Goal: Information Seeking & Learning: Learn about a topic

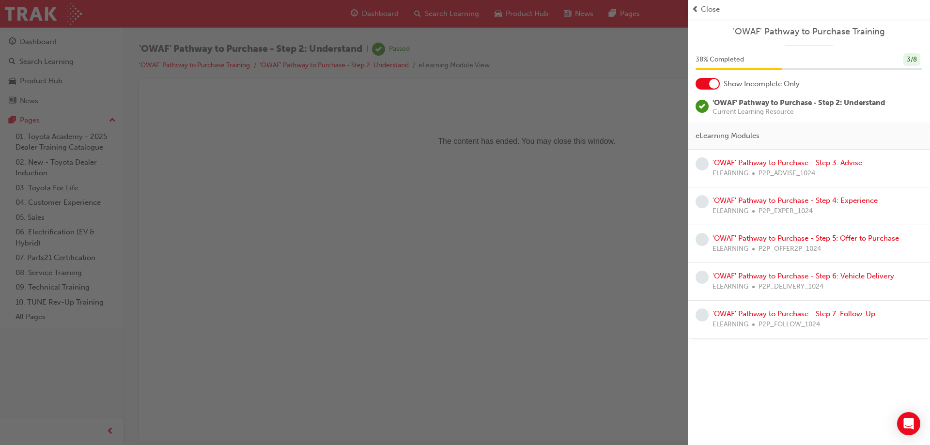
click at [699, 163] on span "learningRecordVerb_NONE-icon" at bounding box center [702, 163] width 13 height 13
click at [730, 164] on link "'OWAF' Pathway to Purchase - Step 3: Advise" at bounding box center [788, 162] width 150 height 9
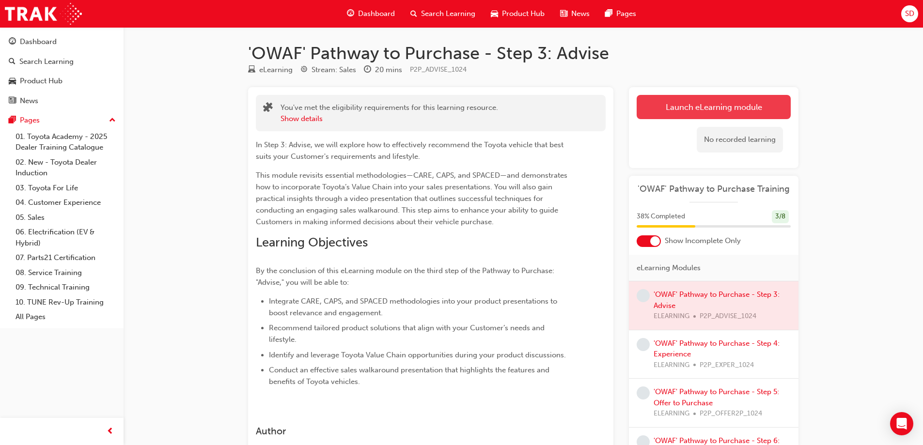
click at [708, 102] on link "Launch eLearning module" at bounding box center [714, 107] width 154 height 24
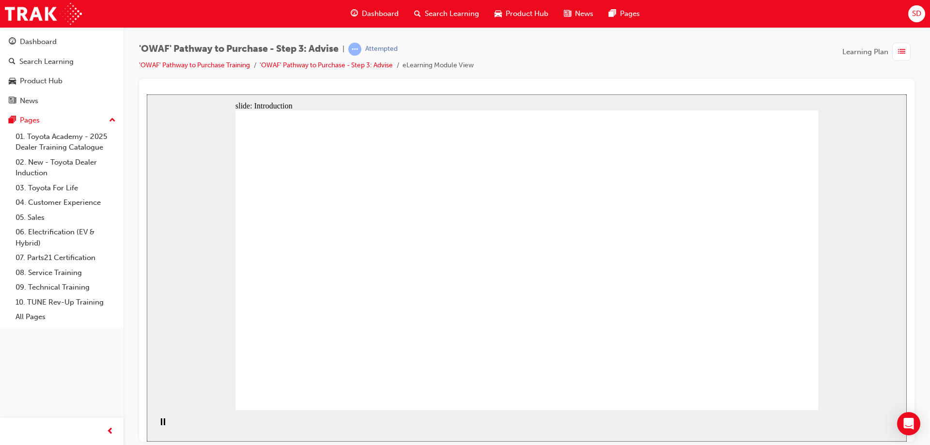
drag, startPoint x: 717, startPoint y: 273, endPoint x: 726, endPoint y: 292, distance: 21.0
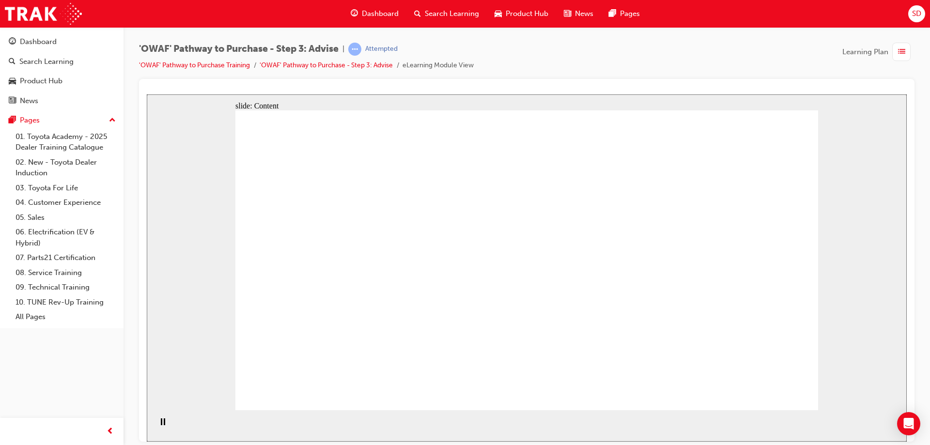
drag, startPoint x: 421, startPoint y: 244, endPoint x: 466, endPoint y: 177, distance: 81.0
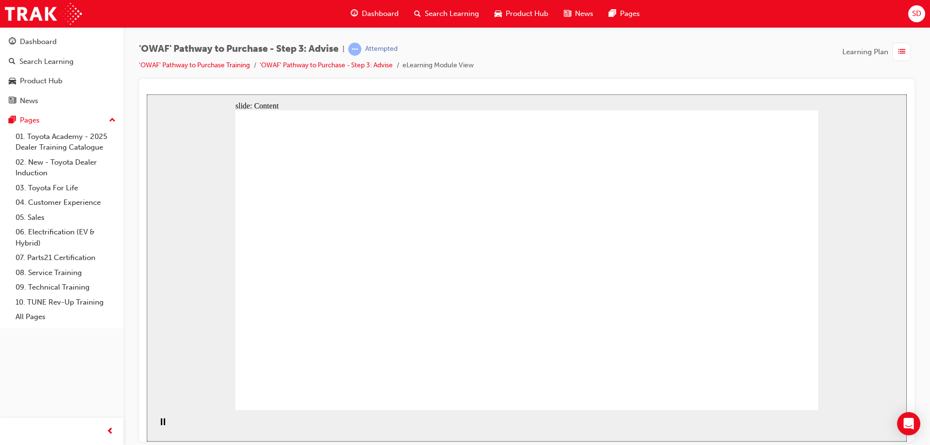
drag, startPoint x: 441, startPoint y: 181, endPoint x: 479, endPoint y: 190, distance: 38.8
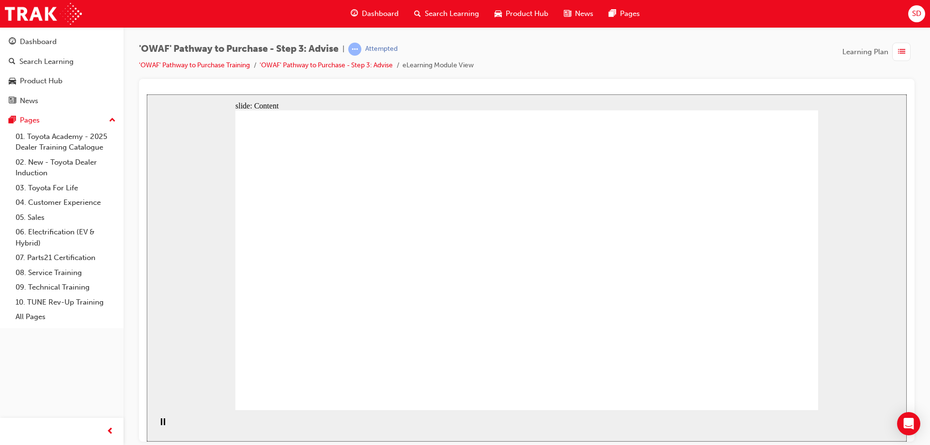
drag, startPoint x: 478, startPoint y: 331, endPoint x: 542, endPoint y: 322, distance: 64.1
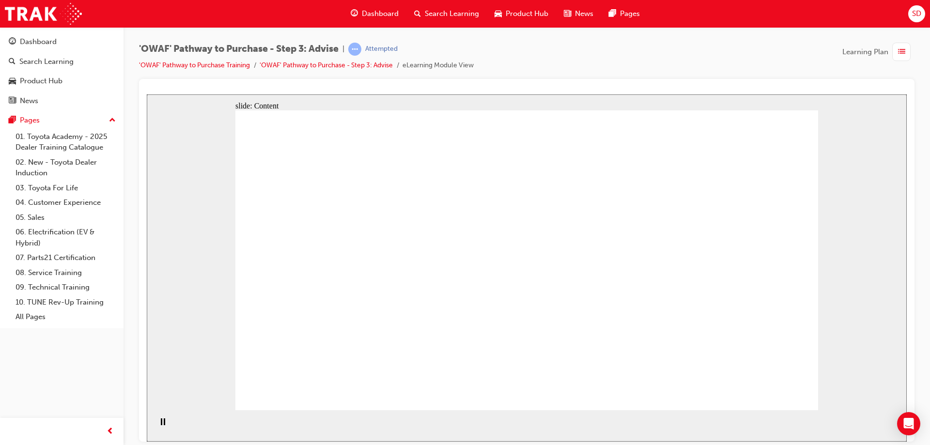
drag, startPoint x: 323, startPoint y: 333, endPoint x: 466, endPoint y: 339, distance: 143.1
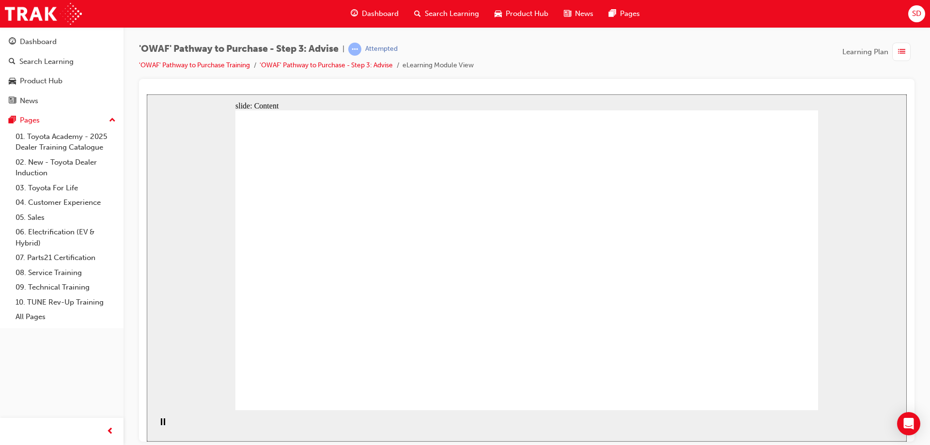
drag, startPoint x: 506, startPoint y: 335, endPoint x: 565, endPoint y: 332, distance: 59.2
drag, startPoint x: 565, startPoint y: 332, endPoint x: 575, endPoint y: 331, distance: 10.2
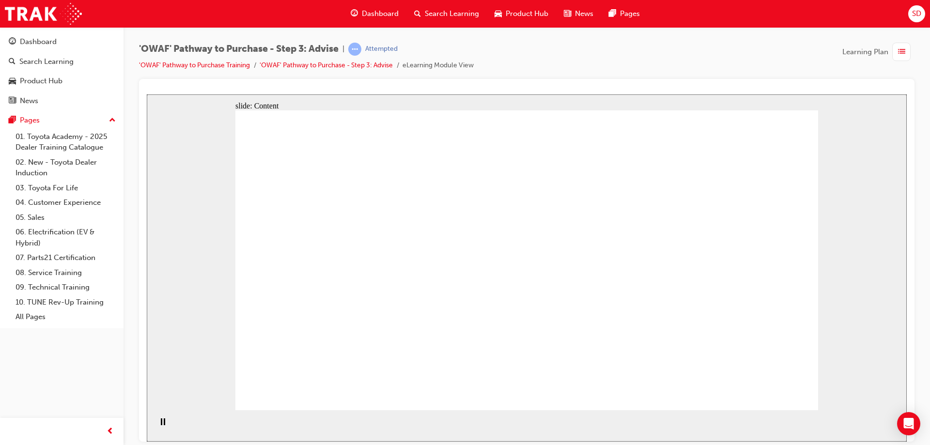
drag, startPoint x: 614, startPoint y: 328, endPoint x: 711, endPoint y: 336, distance: 97.3
drag, startPoint x: 728, startPoint y: 335, endPoint x: 754, endPoint y: 334, distance: 26.2
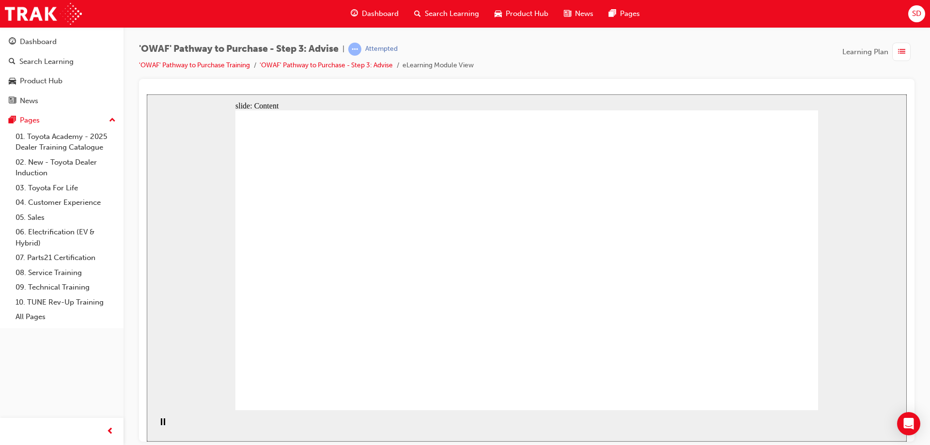
drag, startPoint x: 668, startPoint y: 348, endPoint x: 515, endPoint y: 347, distance: 152.6
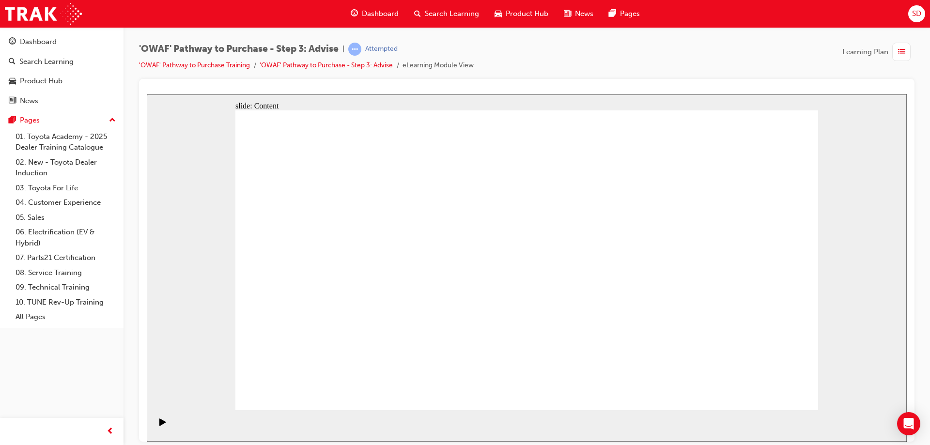
drag, startPoint x: 444, startPoint y: 256, endPoint x: 540, endPoint y: 274, distance: 98.1
drag, startPoint x: 540, startPoint y: 274, endPoint x: 799, endPoint y: 316, distance: 262.2
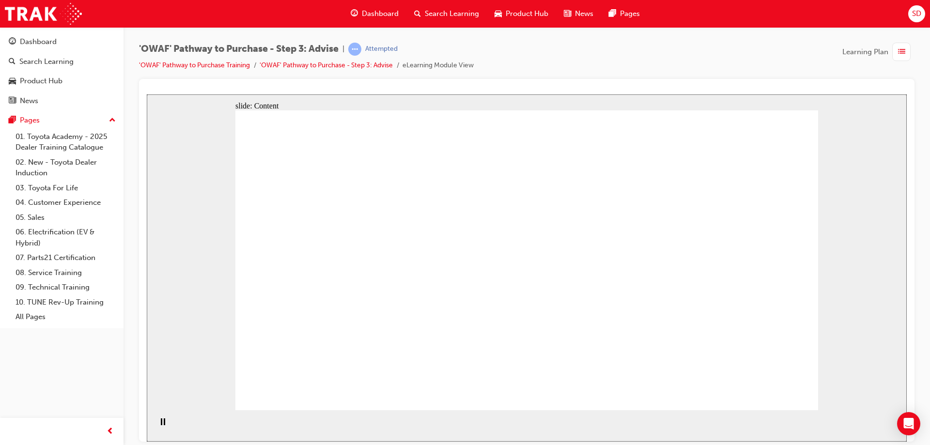
drag, startPoint x: 452, startPoint y: 215, endPoint x: 451, endPoint y: 235, distance: 20.8
drag, startPoint x: 451, startPoint y: 269, endPoint x: 448, endPoint y: 301, distance: 32.6
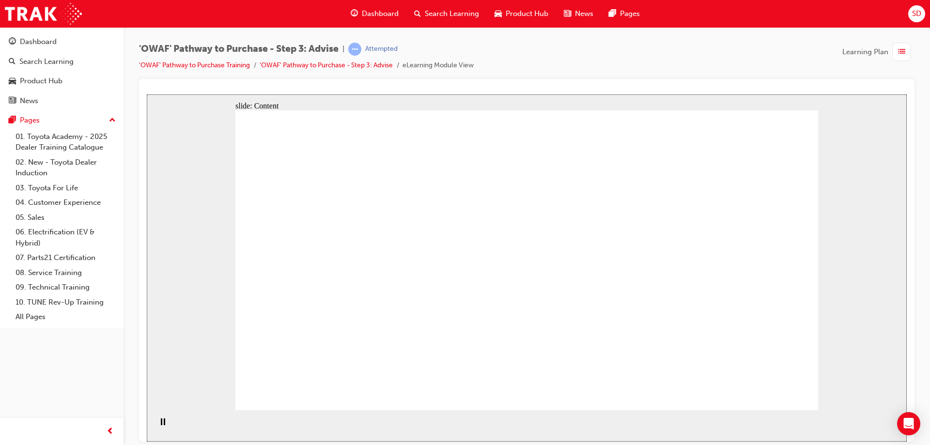
drag, startPoint x: 351, startPoint y: 214, endPoint x: 532, endPoint y: 210, distance: 180.8
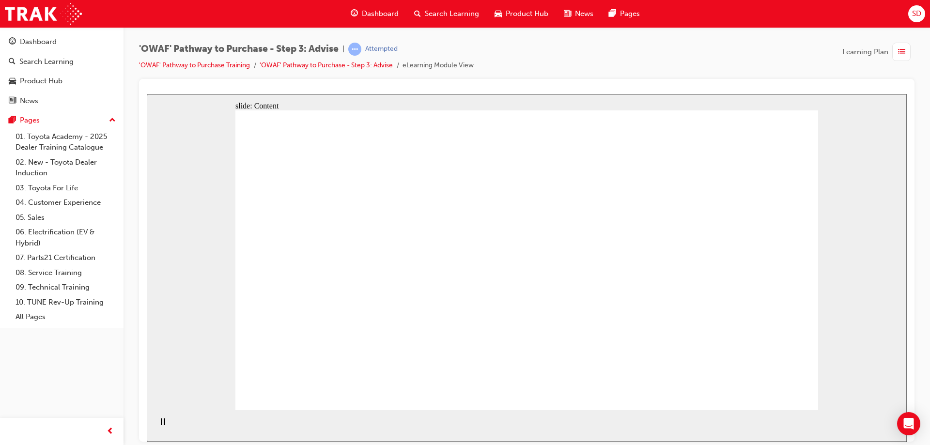
drag, startPoint x: 532, startPoint y: 210, endPoint x: 679, endPoint y: 207, distance: 147.3
drag, startPoint x: 702, startPoint y: 205, endPoint x: 599, endPoint y: 236, distance: 107.4
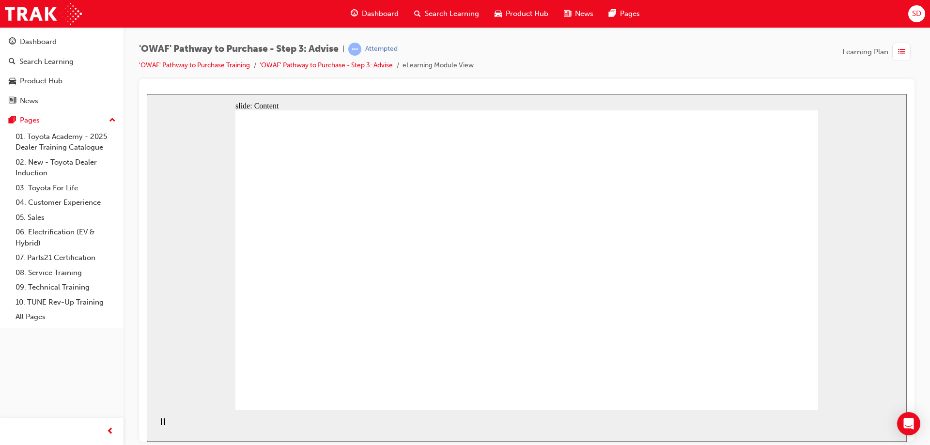
drag, startPoint x: 404, startPoint y: 282, endPoint x: 587, endPoint y: 281, distance: 183.7
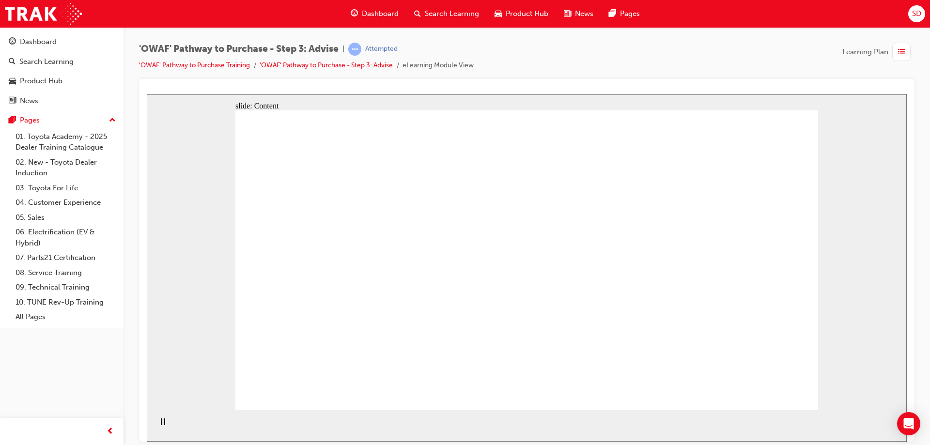
drag, startPoint x: 662, startPoint y: 190, endPoint x: 669, endPoint y: 229, distance: 39.4
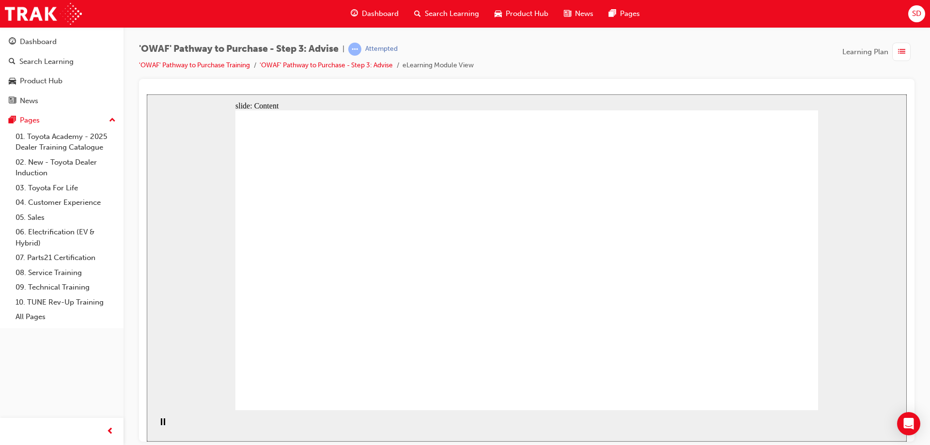
drag, startPoint x: 472, startPoint y: 206, endPoint x: 705, endPoint y: 204, distance: 233.6
drag, startPoint x: 705, startPoint y: 204, endPoint x: 671, endPoint y: 222, distance: 38.6
drag, startPoint x: 372, startPoint y: 267, endPoint x: 451, endPoint y: 266, distance: 78.5
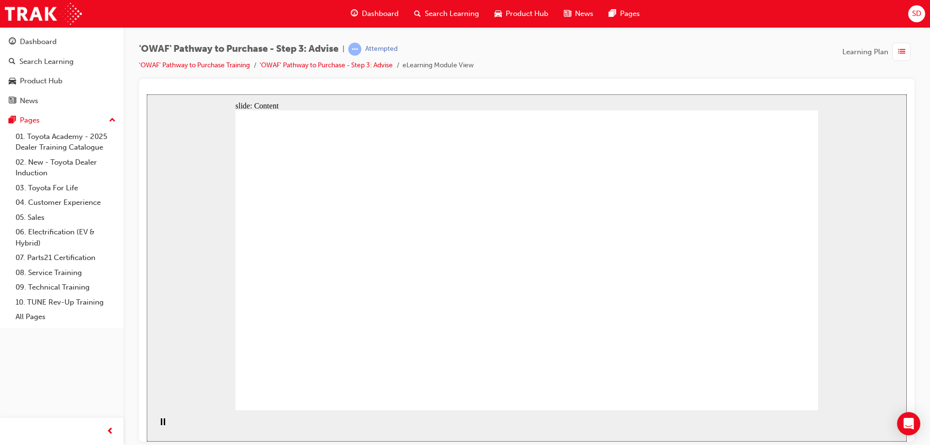
drag, startPoint x: 781, startPoint y: 280, endPoint x: 772, endPoint y: 285, distance: 10.5
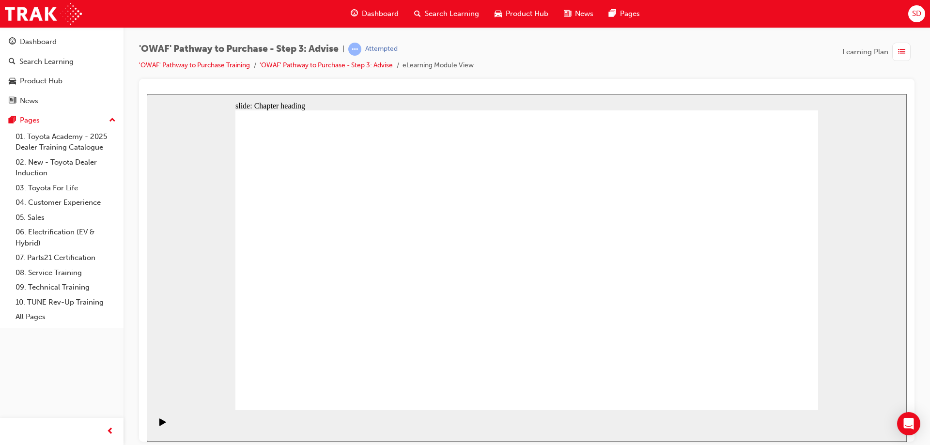
click at [161, 426] on icon "Play (Ctrl+Alt+P)" at bounding box center [162, 422] width 7 height 8
